Goal: Task Accomplishment & Management: Use online tool/utility

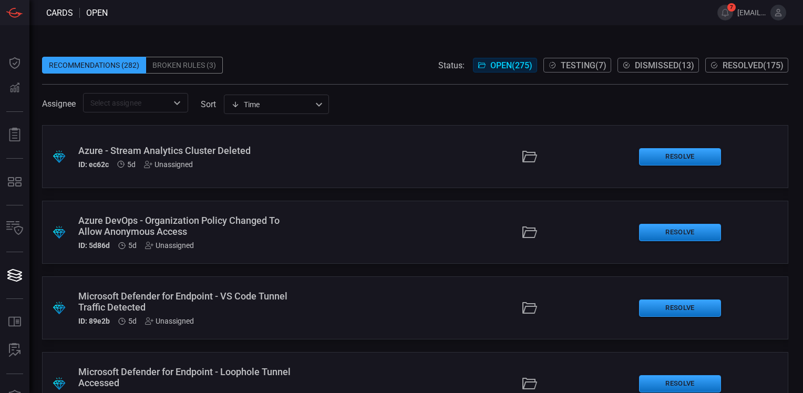
click at [459, 29] on div "Recommendations (282) Broken Rules (3) Status: Open ( 275 ) Testing ( 7 ) Dismi…" at bounding box center [416, 209] width 774 height 368
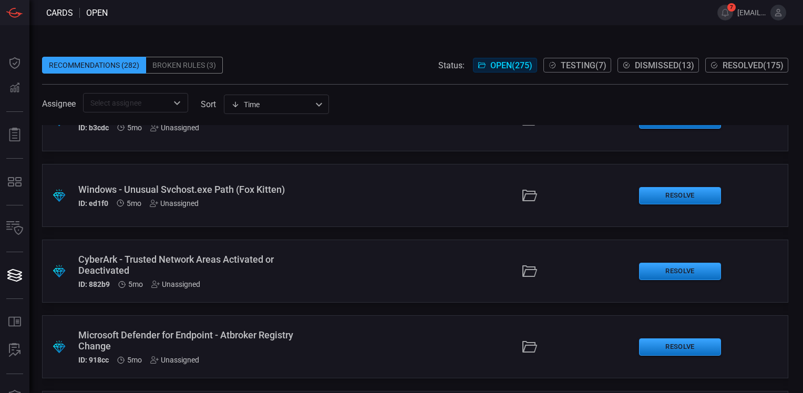
scroll to position [16109, 0]
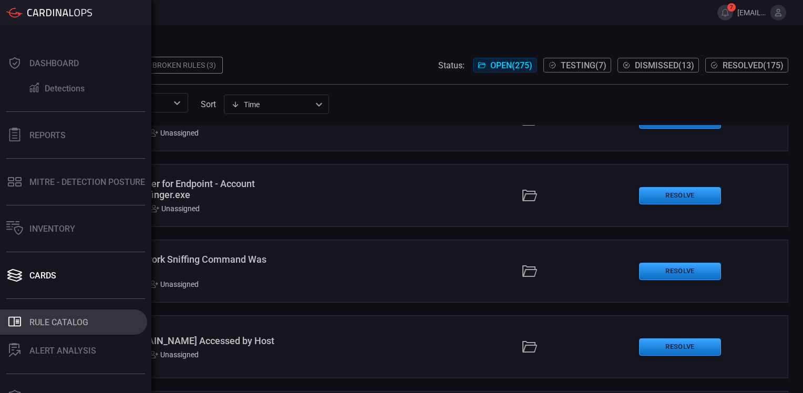
click at [64, 319] on div "Rule Catalog" at bounding box center [58, 322] width 59 height 10
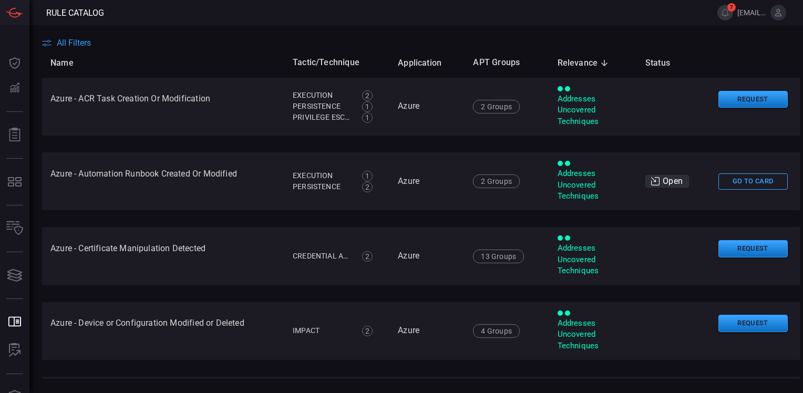
click at [83, 43] on span "All Filters" at bounding box center [74, 43] width 34 height 10
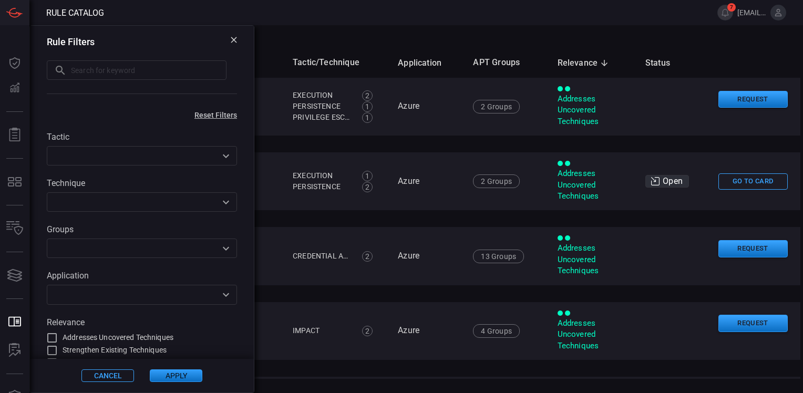
click at [220, 295] on icon "Open" at bounding box center [226, 295] width 13 height 13
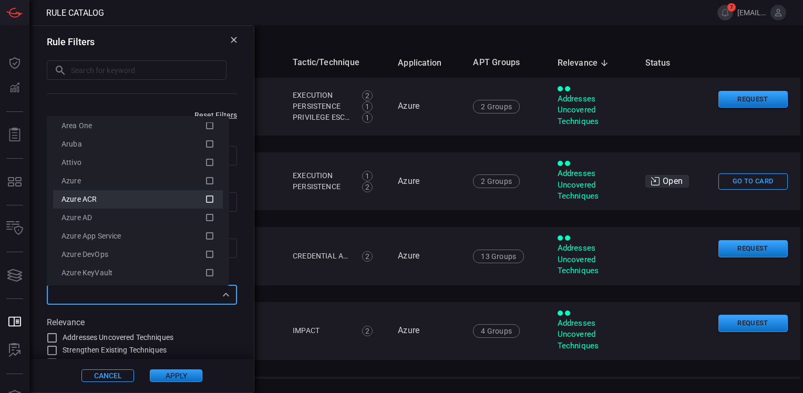
scroll to position [158, 0]
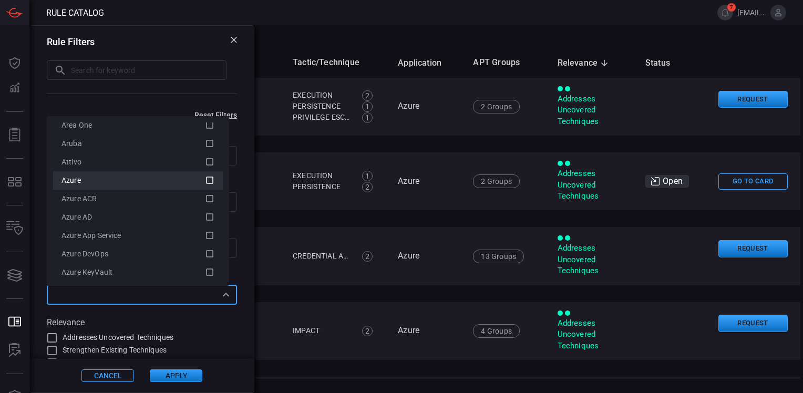
click at [205, 177] on icon at bounding box center [209, 180] width 9 height 13
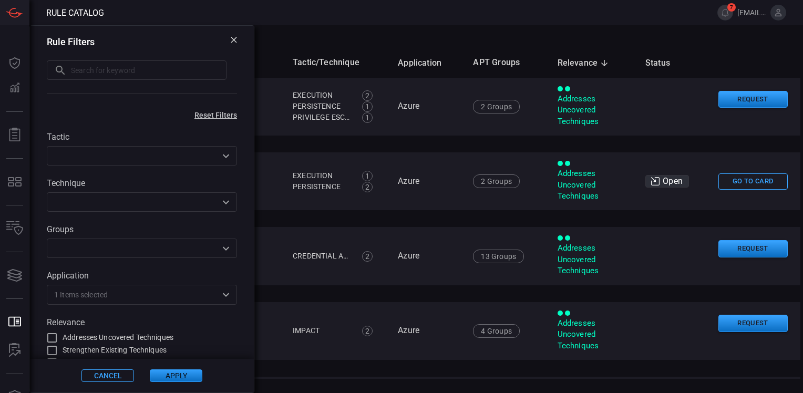
click at [183, 374] on button "Apply" at bounding box center [176, 376] width 53 height 13
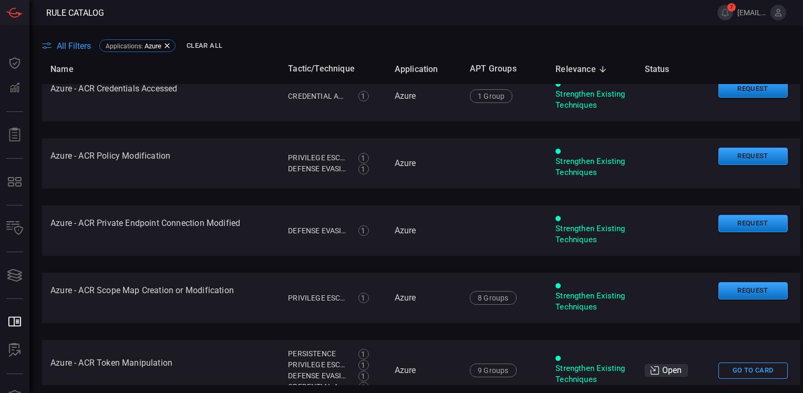
scroll to position [1419, 0]
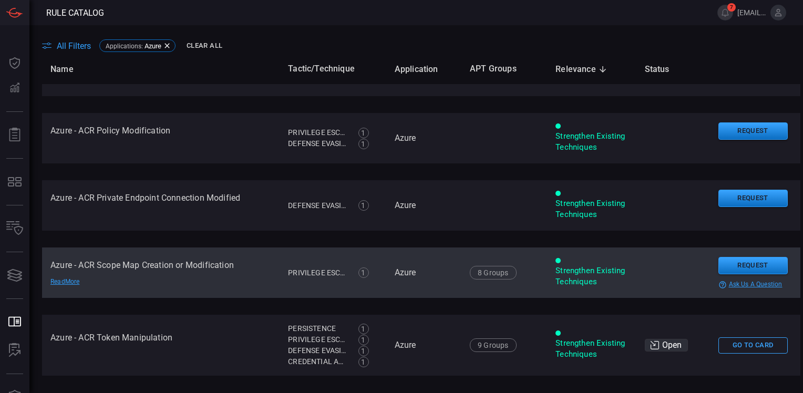
click at [219, 264] on td "Azure - ACR Scope Map Creation or Modification Read More" at bounding box center [161, 273] width 238 height 50
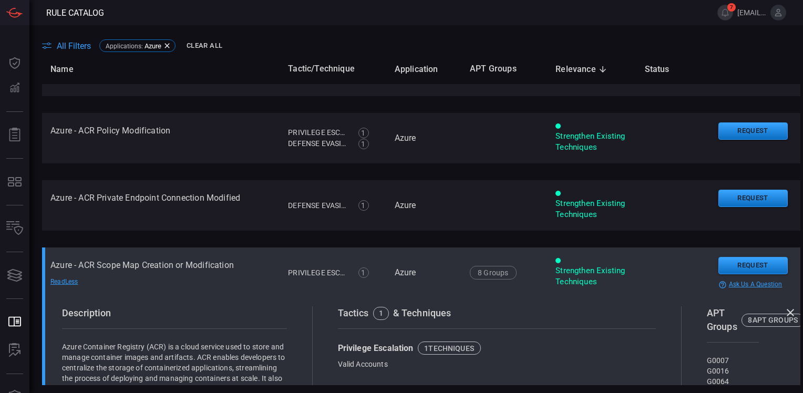
click at [173, 260] on td "Azure - ACR Scope Map Creation or Modification Read Less" at bounding box center [161, 273] width 238 height 50
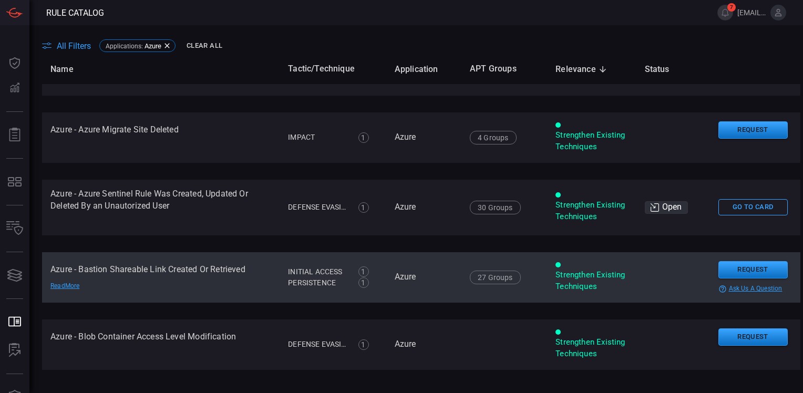
scroll to position [3261, 0]
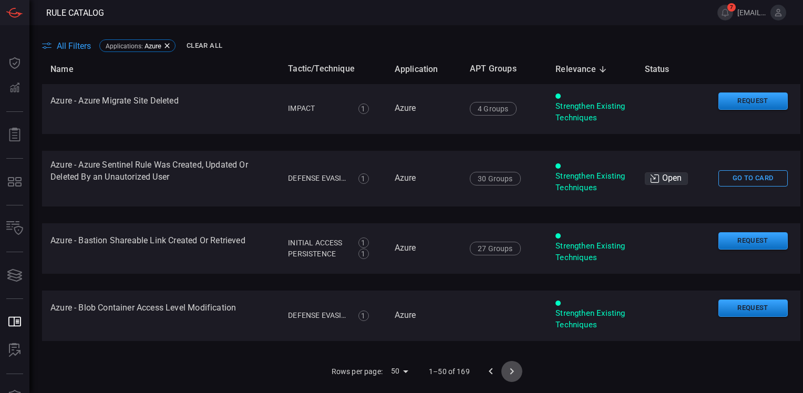
click at [510, 370] on icon "Go to next page" at bounding box center [512, 371] width 4 height 6
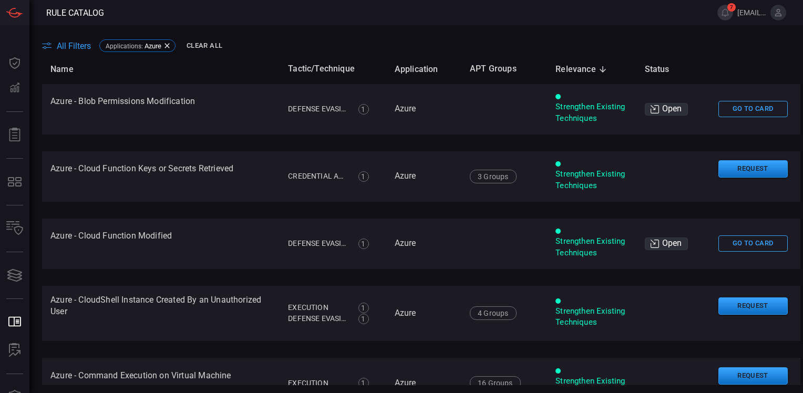
click at [79, 45] on span "All Filters" at bounding box center [74, 46] width 34 height 10
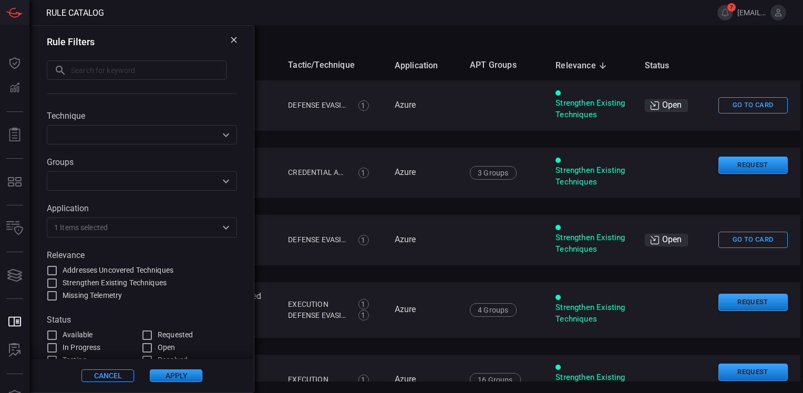
scroll to position [76, 0]
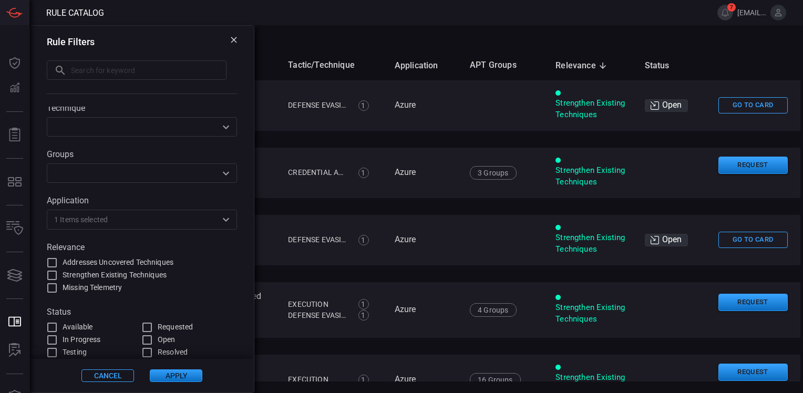
click at [53, 260] on input "Addresses Uncovered Techniques" at bounding box center [52, 263] width 13 height 13
checkbox input "true"
click at [174, 376] on button "Apply" at bounding box center [176, 376] width 53 height 13
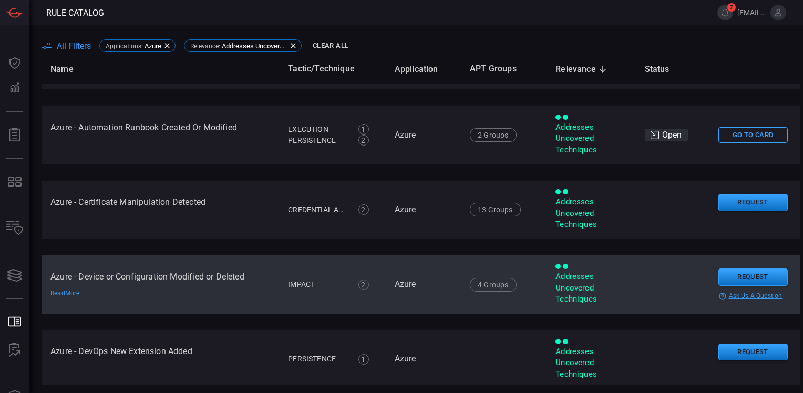
scroll to position [0, 0]
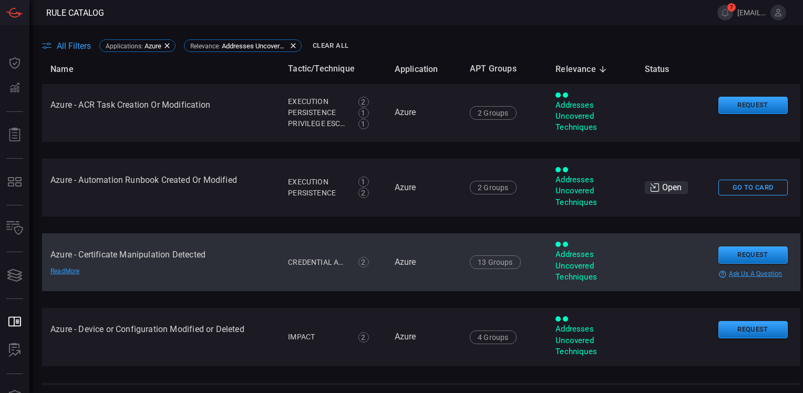
click at [166, 258] on td "Azure - Certificate Manipulation Detected Read More" at bounding box center [161, 262] width 238 height 58
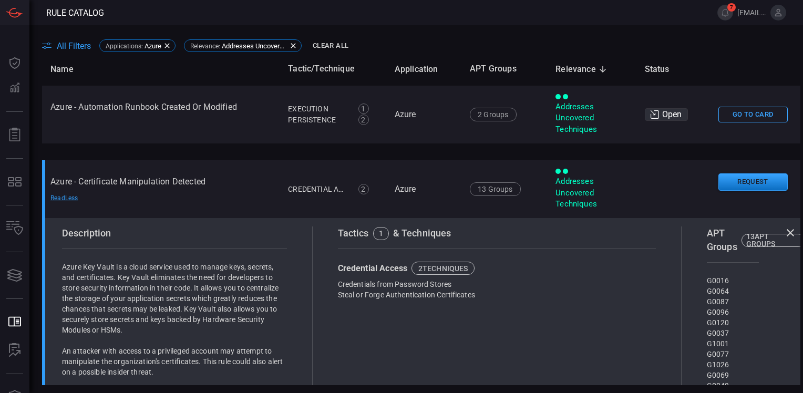
scroll to position [53, 0]
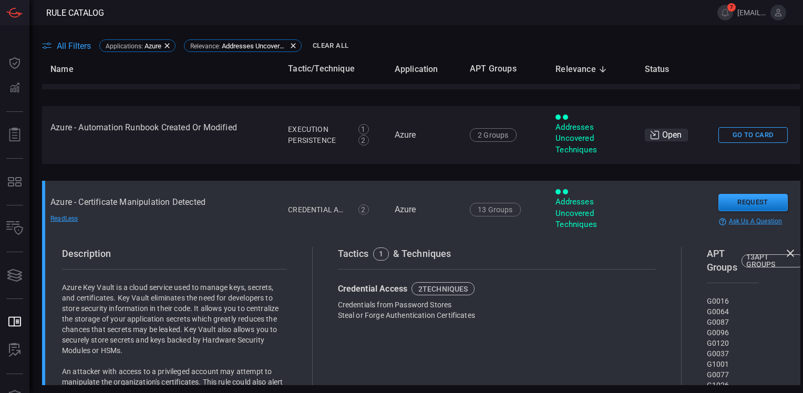
click at [140, 202] on td "Azure - Certificate Manipulation Detected Read Less" at bounding box center [161, 210] width 238 height 58
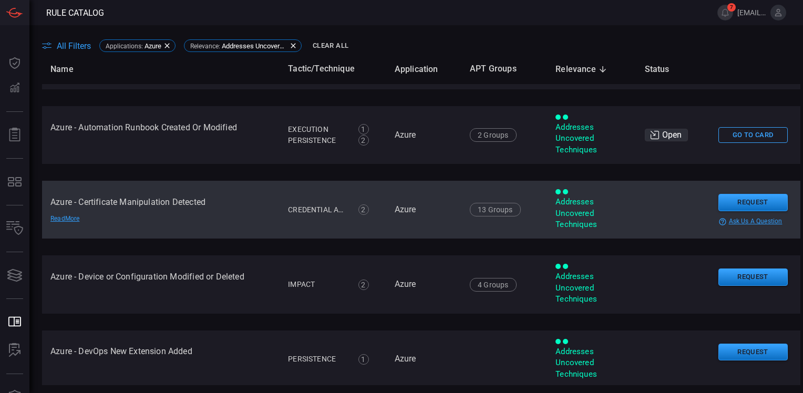
scroll to position [0, 0]
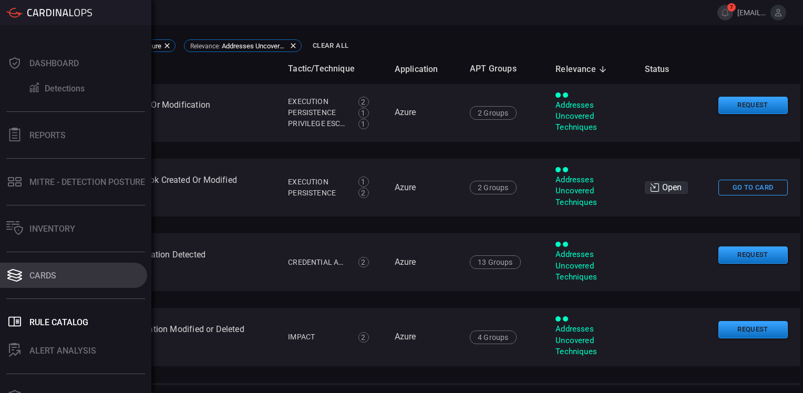
click at [42, 274] on div "Cards" at bounding box center [42, 276] width 27 height 10
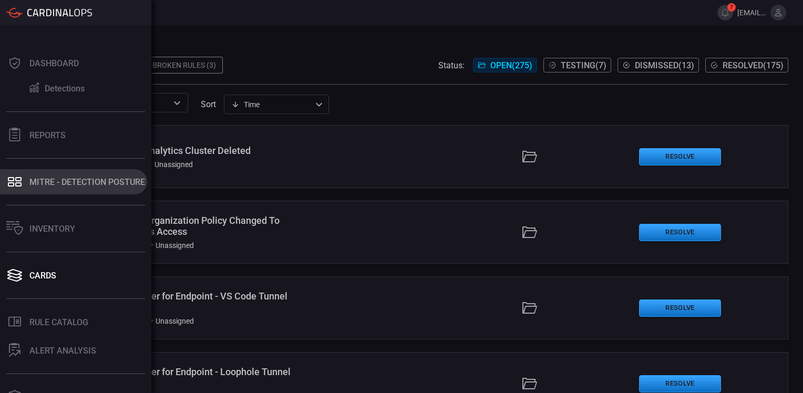
click at [57, 180] on div "MITRE - Detection Posture" at bounding box center [87, 182] width 116 height 10
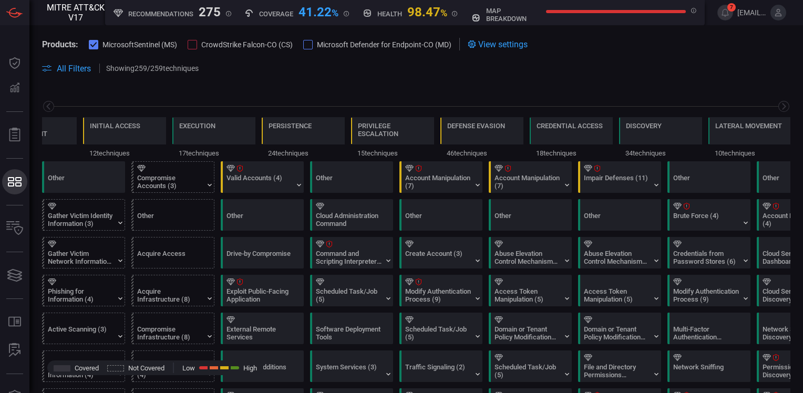
scroll to position [0, 138]
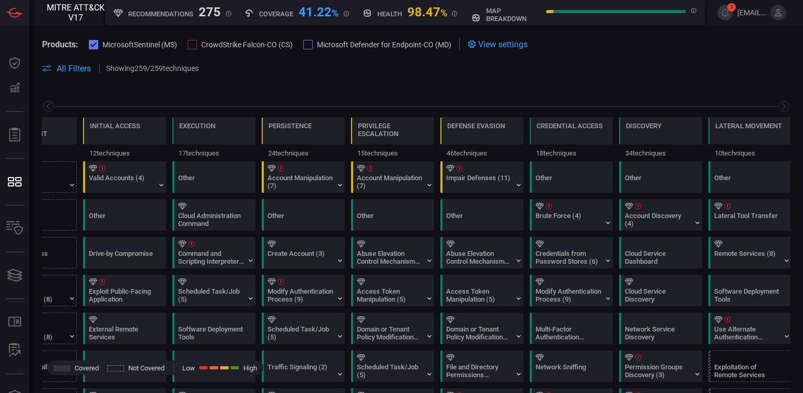
click at [193, 46] on div at bounding box center [192, 44] width 9 height 9
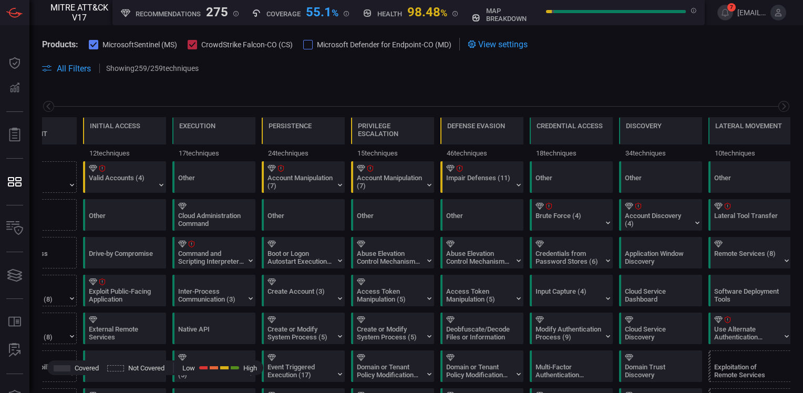
click at [309, 46] on div at bounding box center [307, 44] width 9 height 9
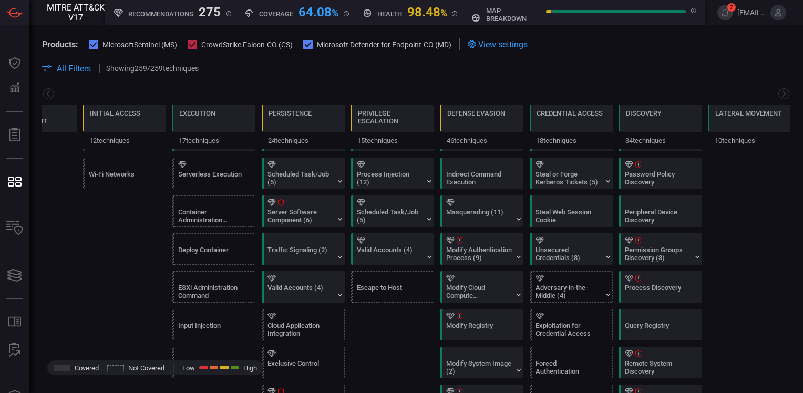
scroll to position [421, 0]
click at [558, 277] on div at bounding box center [574, 277] width 76 height 7
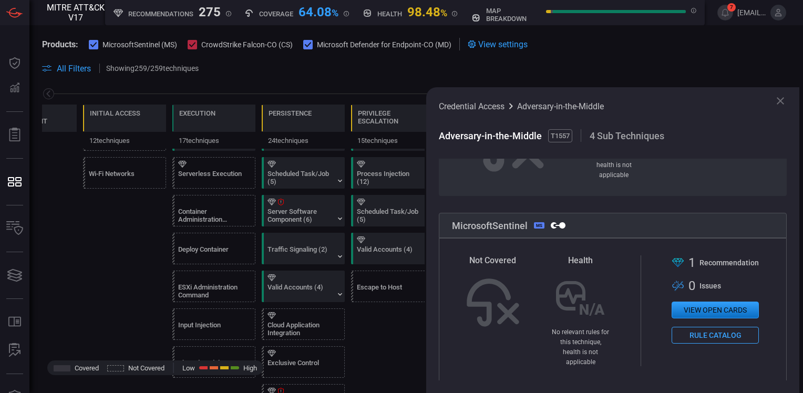
scroll to position [158, 0]
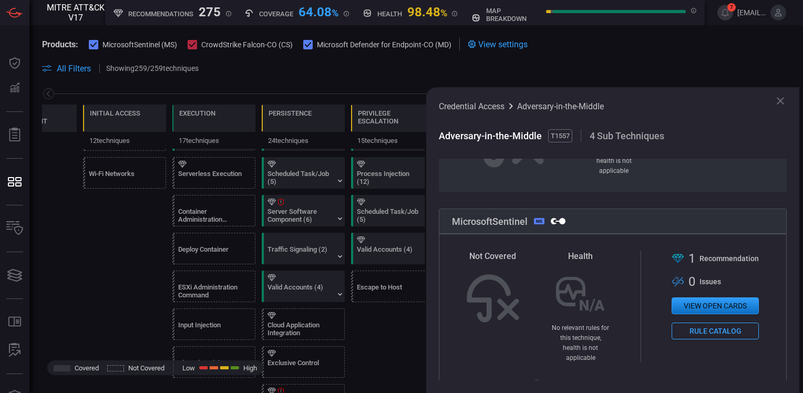
click at [696, 301] on button "View open cards" at bounding box center [715, 306] width 87 height 17
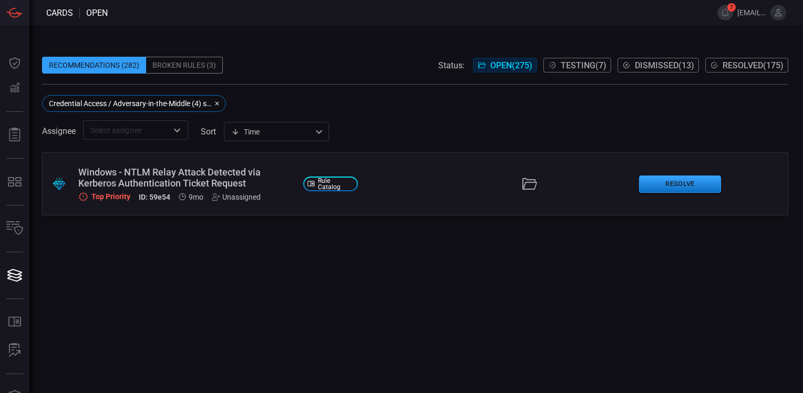
click at [177, 173] on div "Windows - NTLM Relay Attack Detected via Kerberos Authentication Ticket Request" at bounding box center [186, 178] width 217 height 22
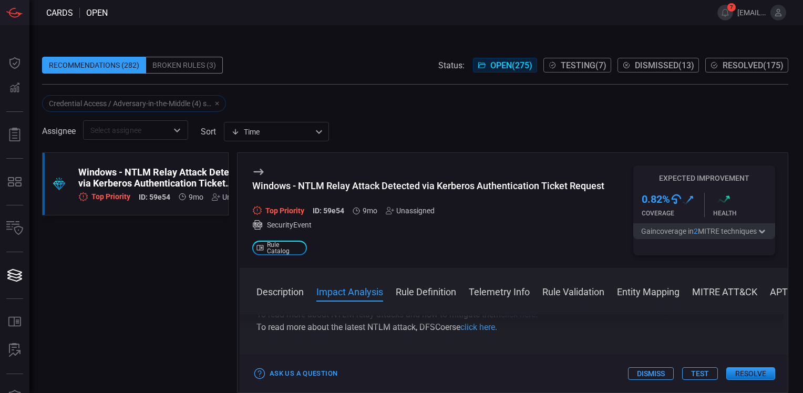
scroll to position [219, 0]
click at [435, 290] on button "Rule Definition" at bounding box center [426, 291] width 60 height 13
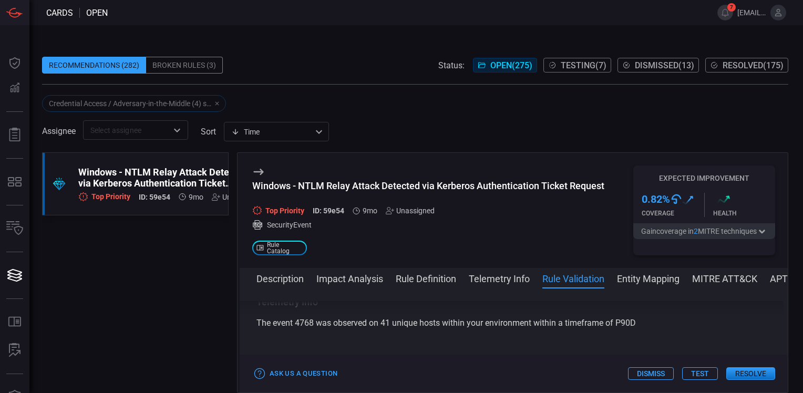
scroll to position [577, 0]
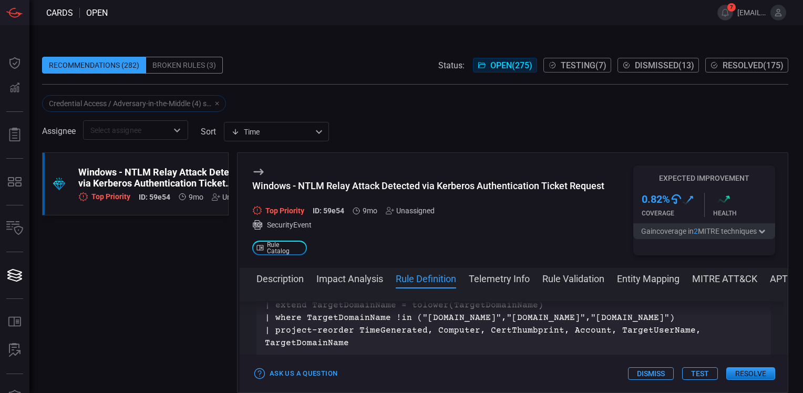
click at [329, 281] on button "Impact Analysis" at bounding box center [349, 278] width 67 height 13
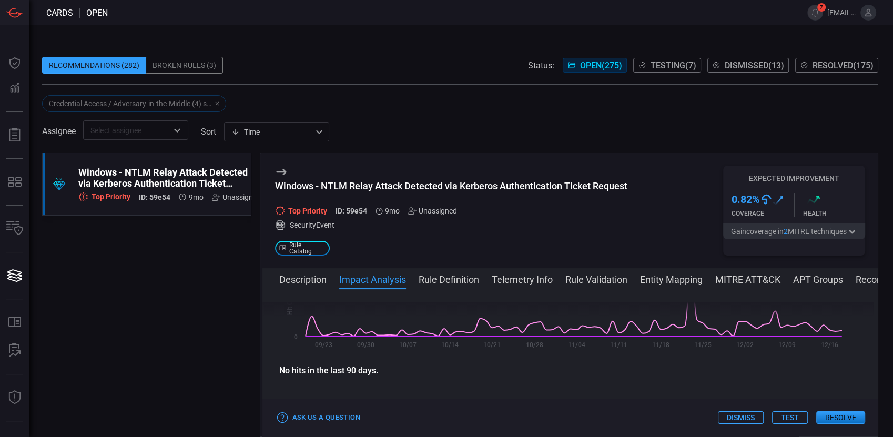
scroll to position [304, 0]
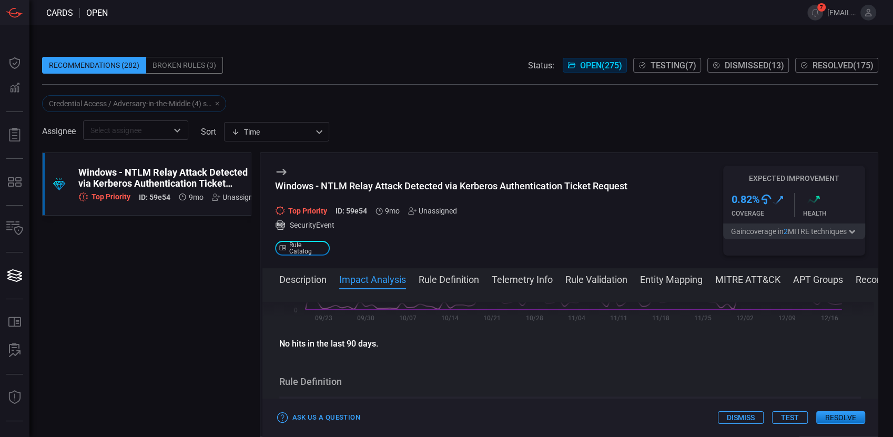
click at [450, 279] on button "Rule Definition" at bounding box center [448, 278] width 60 height 13
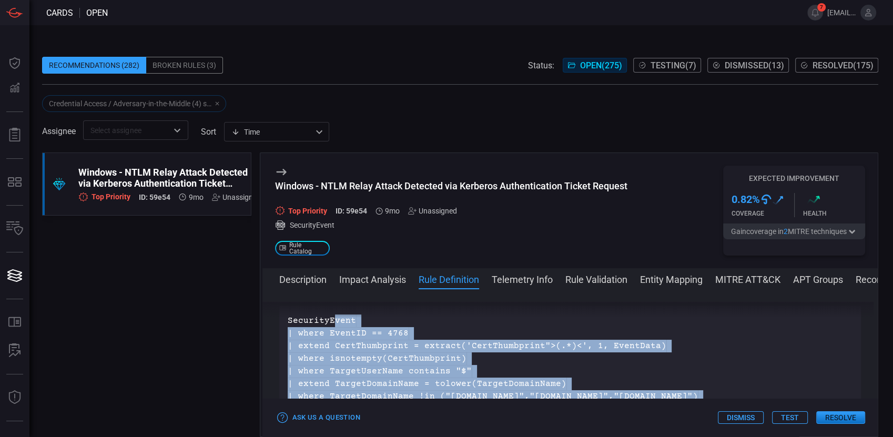
scroll to position [366, 0]
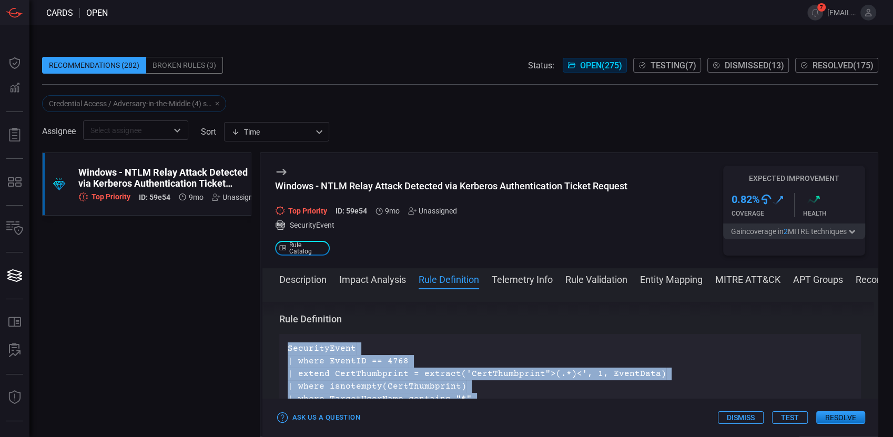
drag, startPoint x: 782, startPoint y: 377, endPoint x: 284, endPoint y: 345, distance: 498.8
click at [284, 345] on div "SecurityEvent | where EventID == 4768 | extend CertThumbprint = extract('CertTh…" at bounding box center [570, 393] width 582 height 118
drag, startPoint x: 284, startPoint y: 345, endPoint x: 328, endPoint y: 348, distance: 43.8
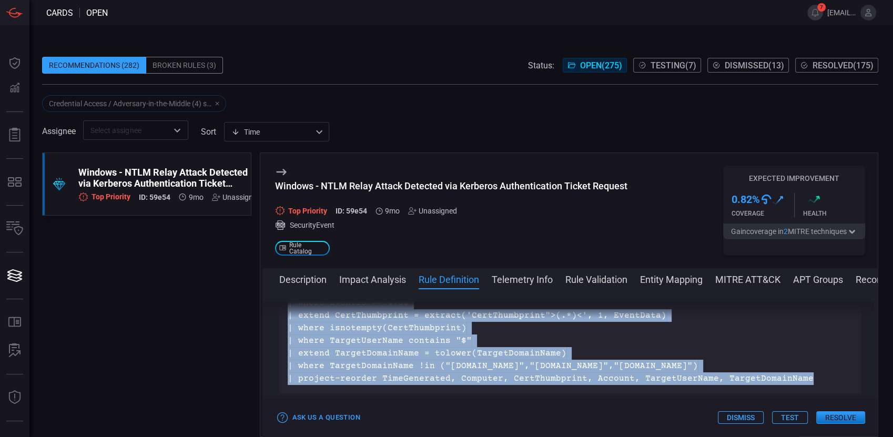
click at [302, 280] on button "Description" at bounding box center [302, 278] width 47 height 13
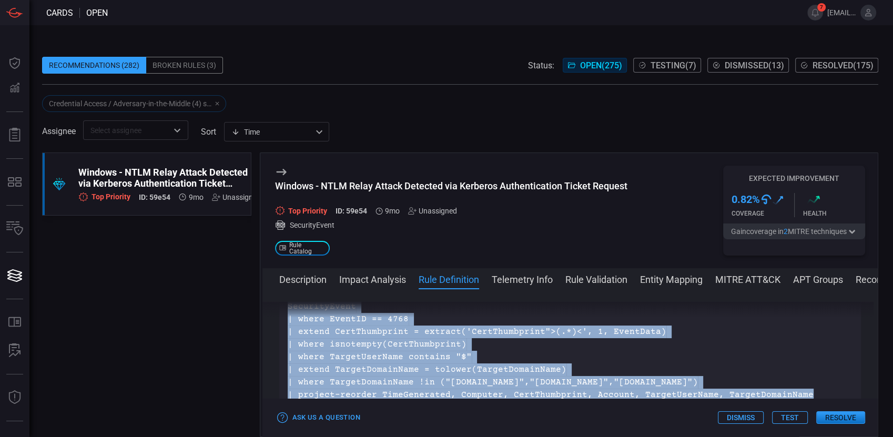
scroll to position [467, 0]
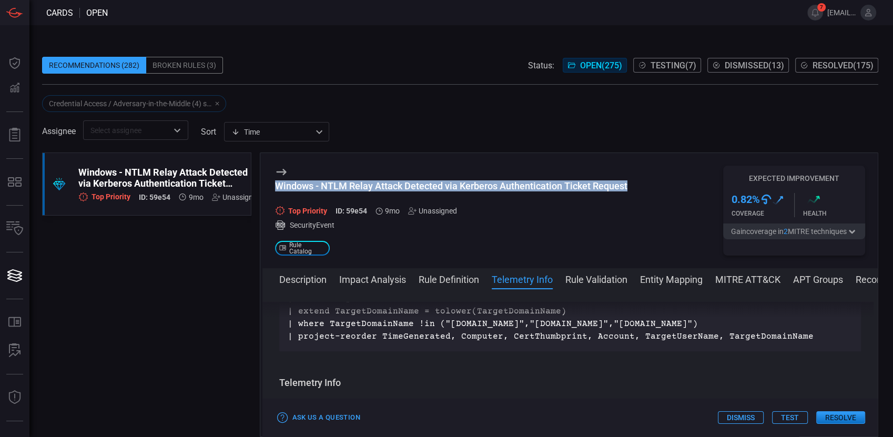
drag, startPoint x: 632, startPoint y: 181, endPoint x: 275, endPoint y: 187, distance: 356.4
click at [275, 187] on div "Windows - NTLM Relay Attack Detected via Kerberos Authentication Ticket Request…" at bounding box center [570, 210] width 616 height 115
copy div "Windows - NTLM Relay Attack Detected via Kerberos Authentication Ticket Request"
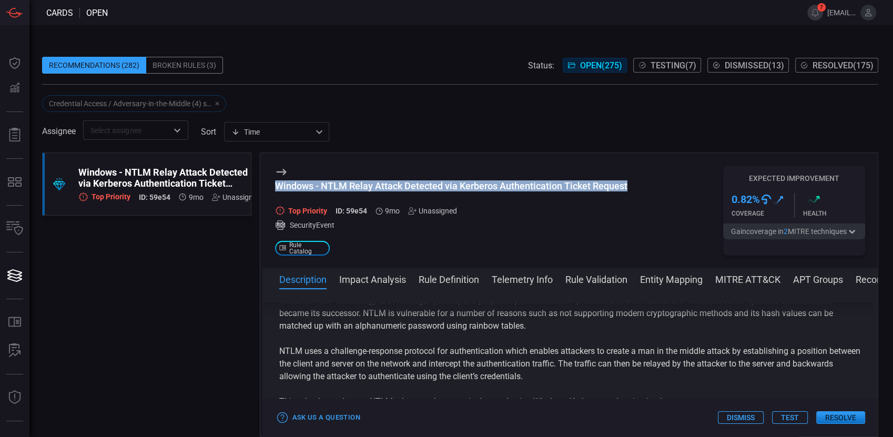
scroll to position [0, 0]
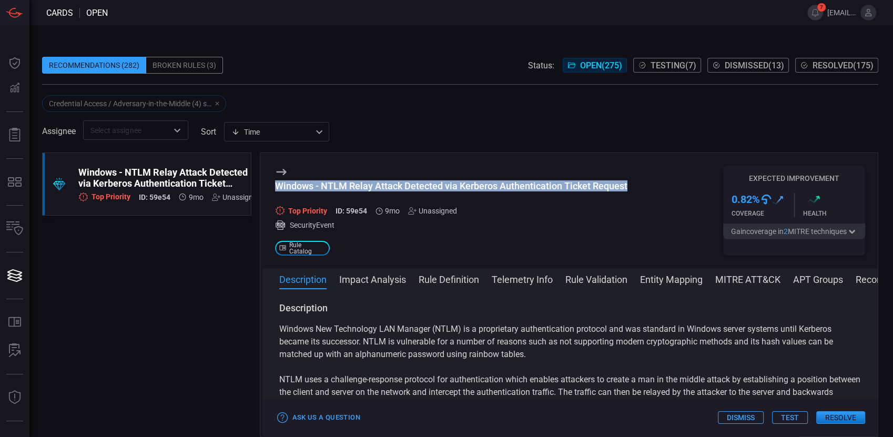
click at [803, 393] on button "Resolve" at bounding box center [840, 417] width 49 height 13
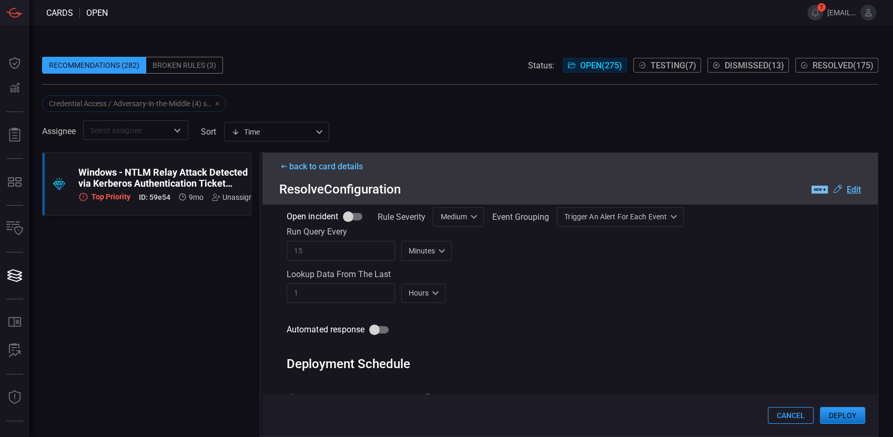
scroll to position [458, 0]
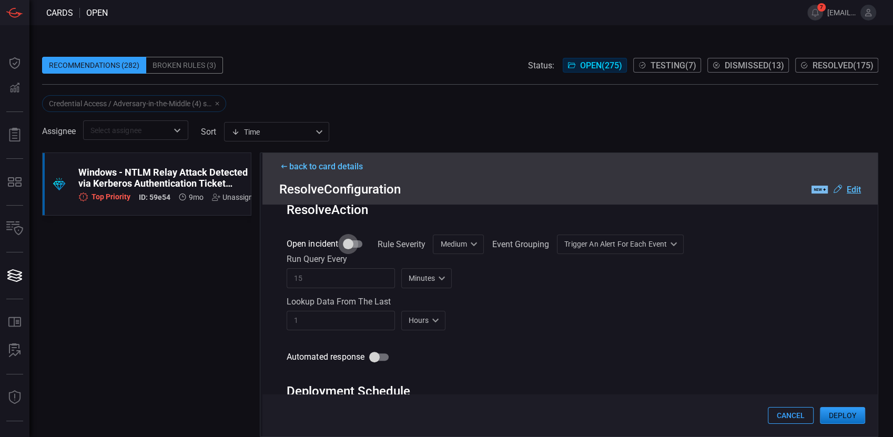
click at [351, 247] on input "Open incident" at bounding box center [348, 244] width 60 height 20
checkbox input "true"
click at [473, 249] on div "Medium Medium ​" at bounding box center [458, 243] width 51 height 19
click at [447, 320] on div "High" at bounding box center [445, 322] width 16 height 11
type input "High"
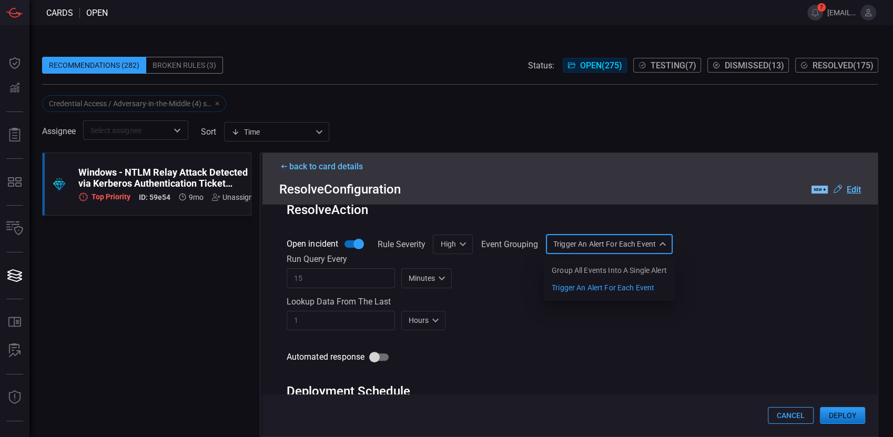
click at [664, 249] on div "Trigger an alert for each event AlertPerResult Group all events into a single a…" at bounding box center [609, 243] width 127 height 19
click at [652, 270] on div "Group all events into a single alert" at bounding box center [608, 270] width 115 height 11
type input "SingleAlert"
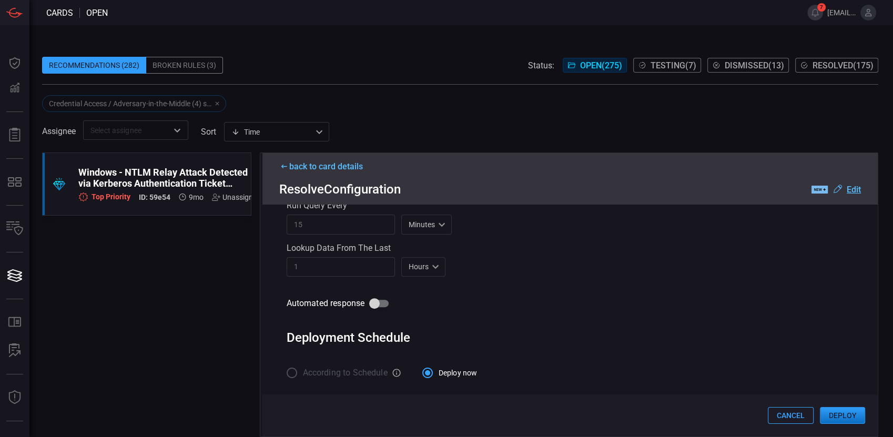
click at [803, 393] on button "Deploy" at bounding box center [841, 415] width 45 height 17
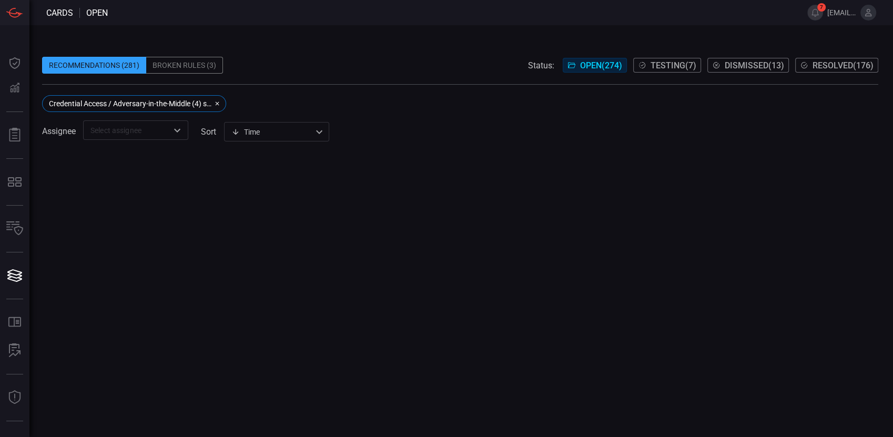
click at [381, 214] on div at bounding box center [460, 294] width 836 height 284
click at [803, 64] on span "Resolved ( 176 )" at bounding box center [842, 65] width 61 height 10
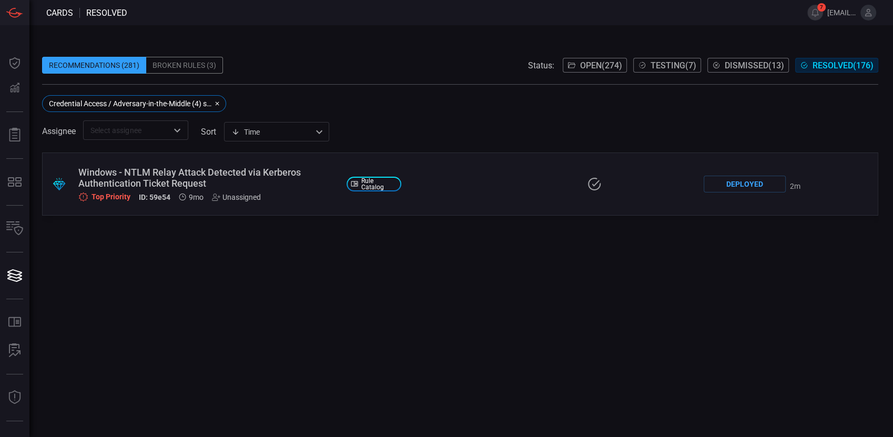
click at [215, 174] on div "Windows - NTLM Relay Attack Detected via Kerberos Authentication Ticket Request" at bounding box center [208, 178] width 260 height 22
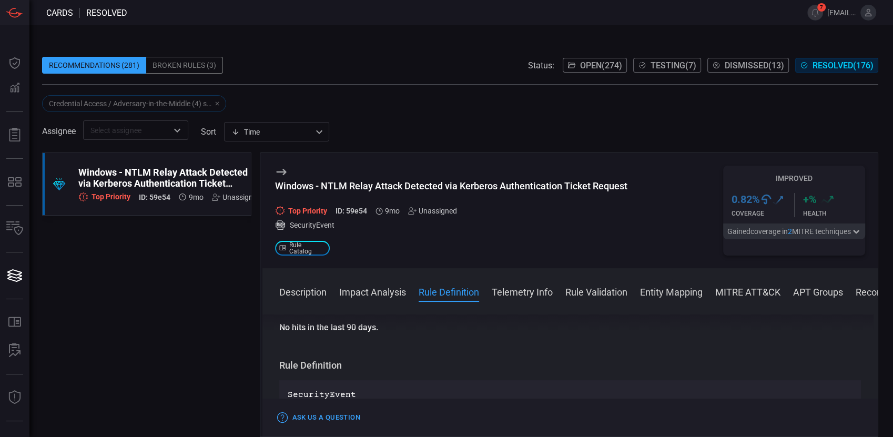
scroll to position [391, 0]
